Goal: Use online tool/utility

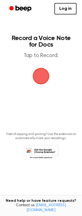
click at [40, 76] on span "button" at bounding box center [40, 75] width 15 height 15
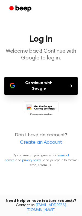
click at [29, 83] on button "Continue with Google" at bounding box center [40, 86] width 73 height 18
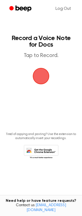
click at [39, 75] on span "button" at bounding box center [40, 75] width 15 height 15
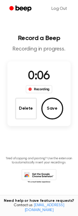
scroll to position [1, 0]
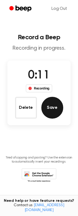
click at [57, 109] on button "Save" at bounding box center [52, 108] width 22 height 22
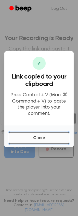
click at [42, 136] on button "Close" at bounding box center [39, 138] width 60 height 12
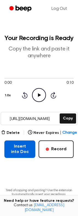
click at [22, 149] on button "Insert into Doc" at bounding box center [19, 148] width 31 height 17
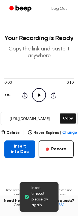
click at [18, 152] on button "Insert into Doc" at bounding box center [19, 148] width 31 height 17
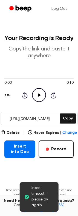
click at [33, 194] on span "Insert timeout - please try again" at bounding box center [42, 196] width 23 height 23
